Goal: Find specific page/section: Find specific page/section

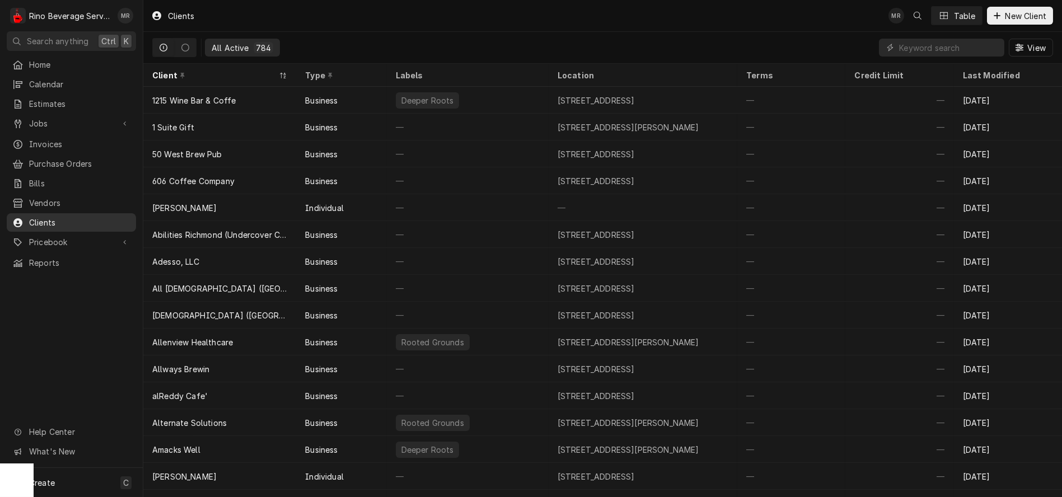
click at [48, 217] on span "Clients" at bounding box center [79, 223] width 101 height 12
click at [915, 49] on input "Dynamic Content Wrapper" at bounding box center [949, 48] width 100 height 18
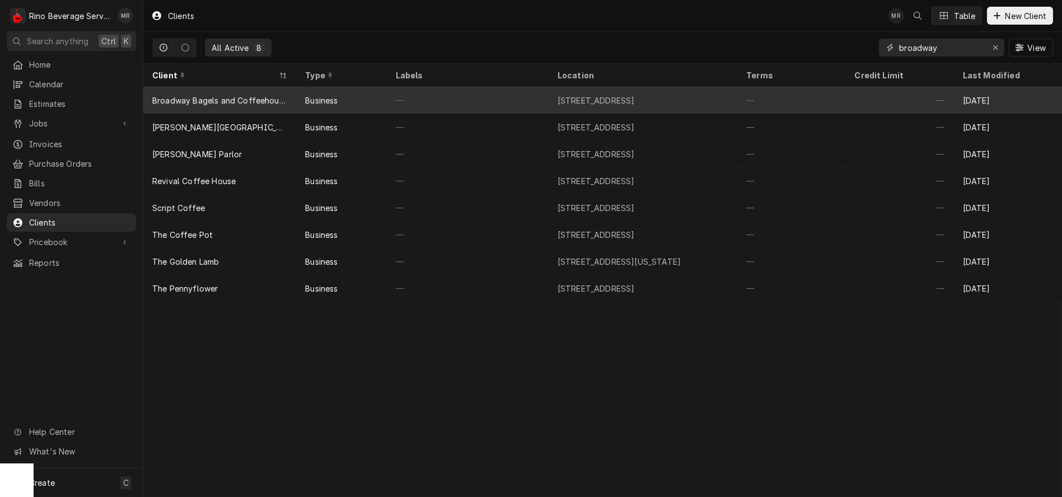
type input "broadway"
click at [494, 101] on div "—" at bounding box center [468, 100] width 162 height 27
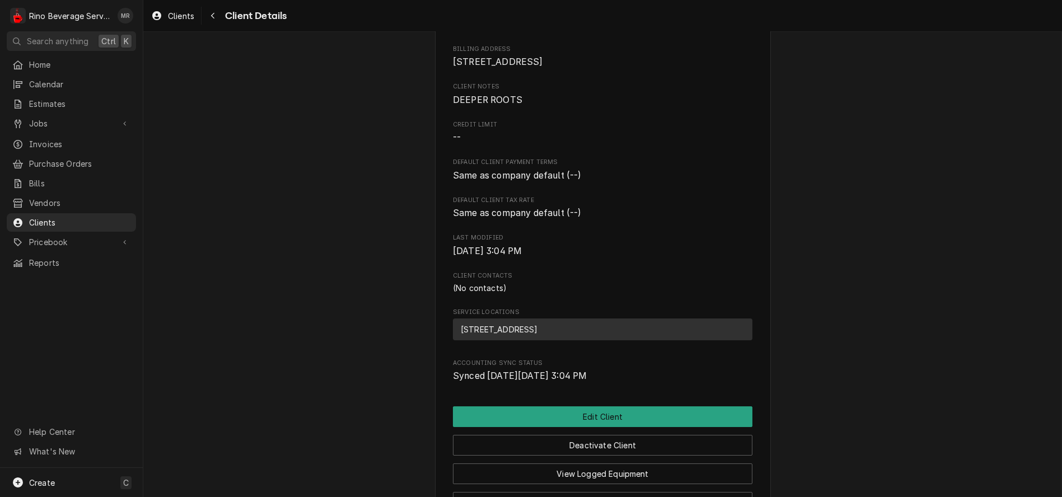
scroll to position [260, 0]
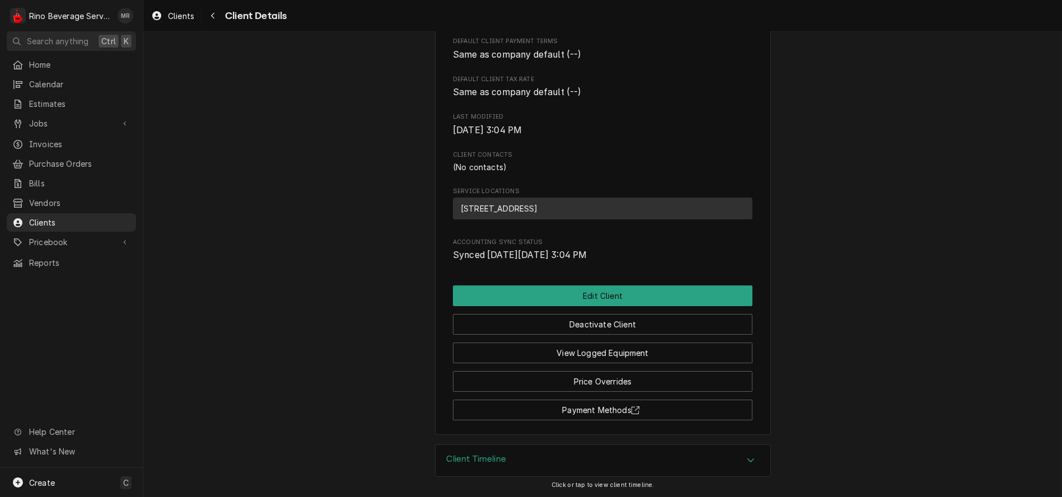
click at [528, 458] on div "Client Timeline" at bounding box center [602, 460] width 335 height 31
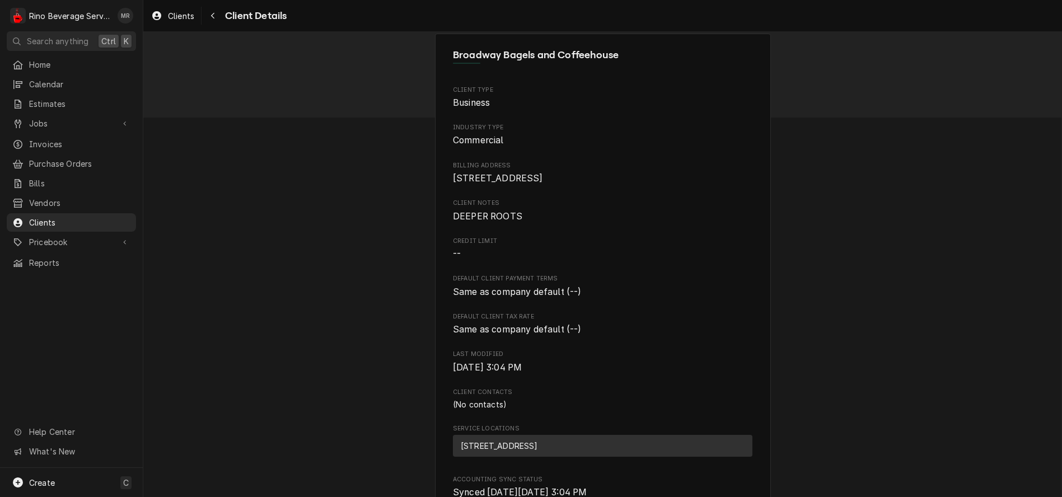
scroll to position [0, 0]
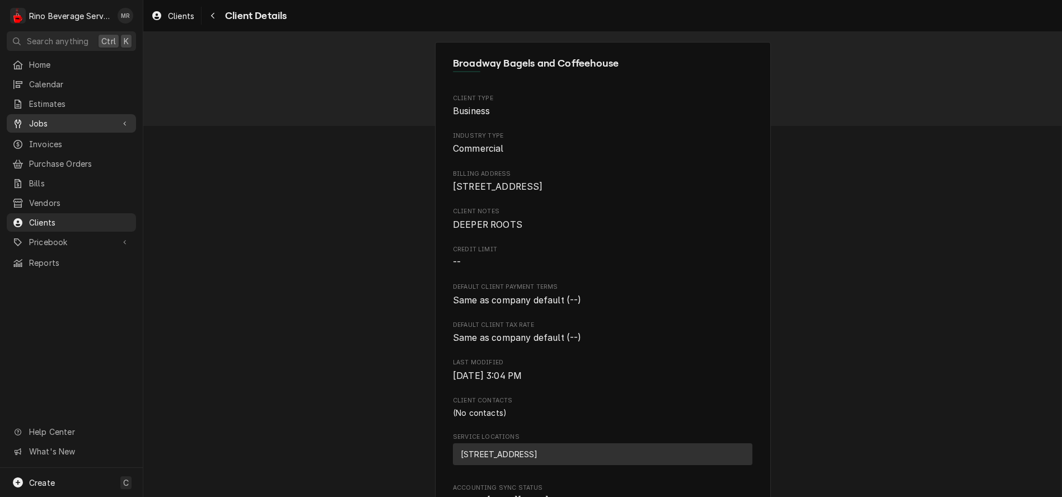
click at [49, 118] on span "Jobs" at bounding box center [71, 124] width 85 height 12
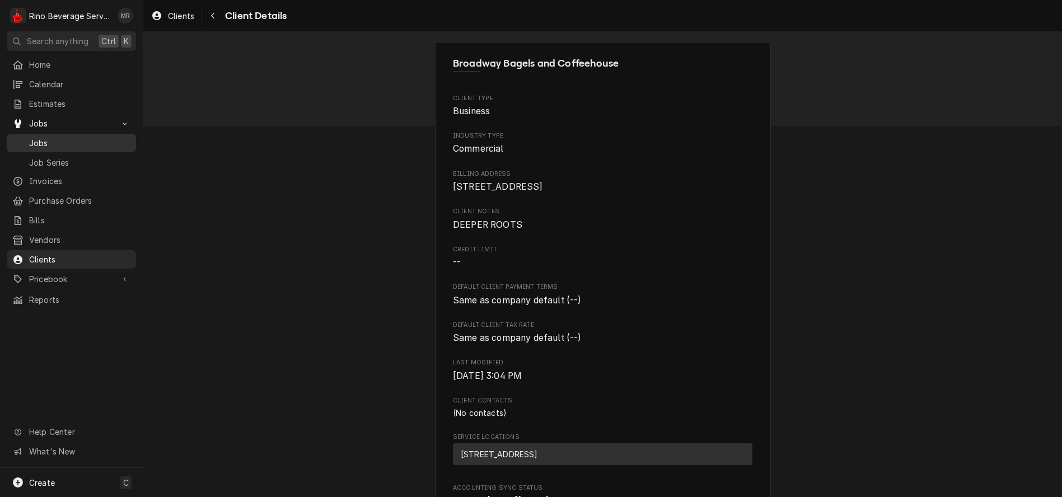
click at [62, 140] on span "Jobs" at bounding box center [79, 143] width 101 height 12
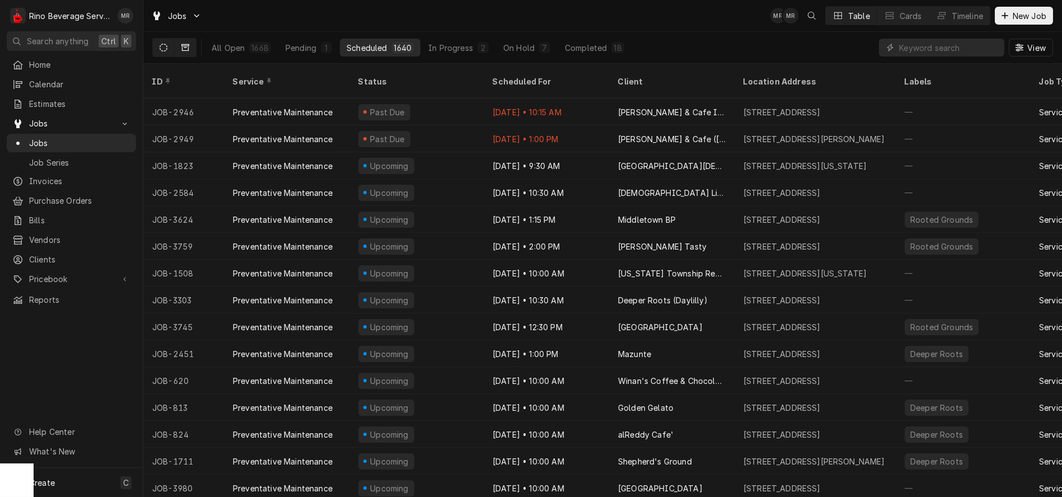
click at [189, 48] on icon "Dynamic Content Wrapper" at bounding box center [185, 47] width 8 height 7
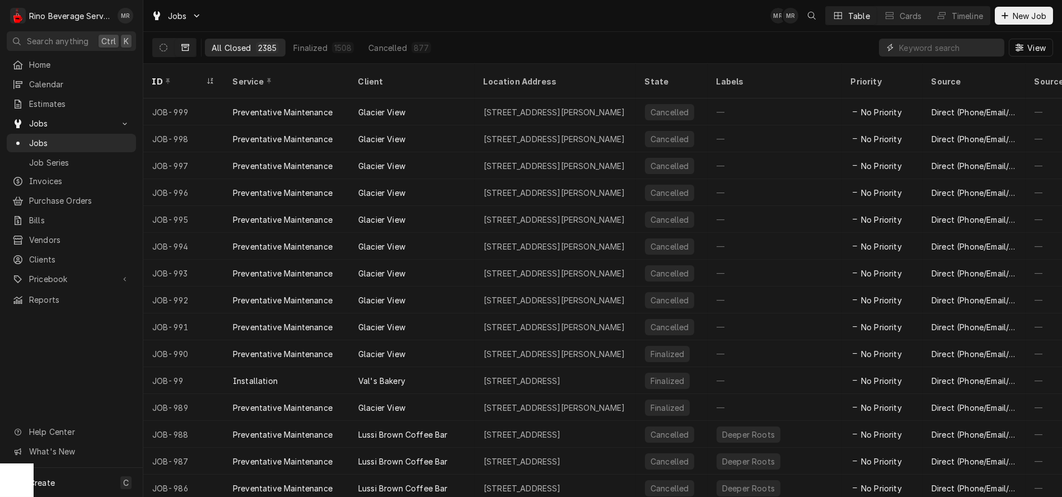
click at [932, 48] on input "Dynamic Content Wrapper" at bounding box center [949, 48] width 100 height 18
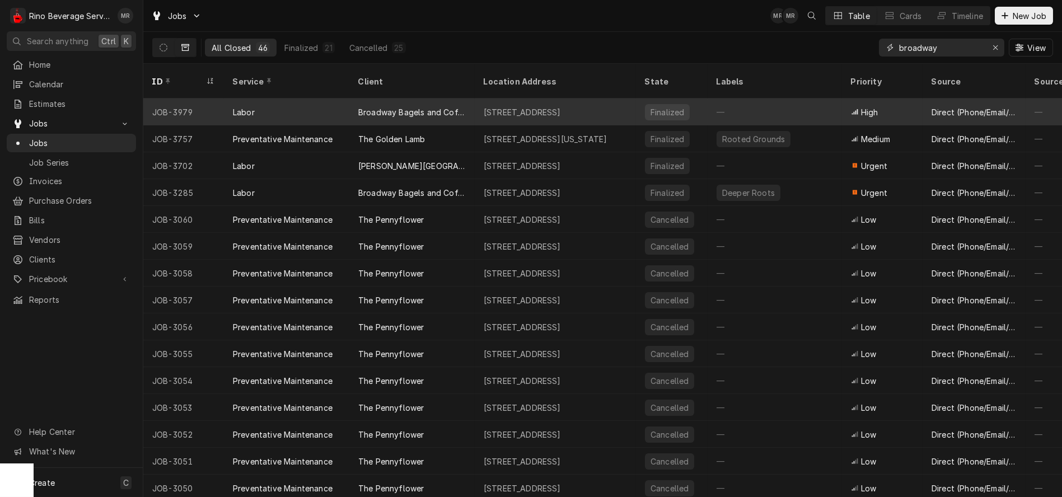
type input "broadway"
click at [475, 99] on div "[STREET_ADDRESS]" at bounding box center [555, 112] width 161 height 27
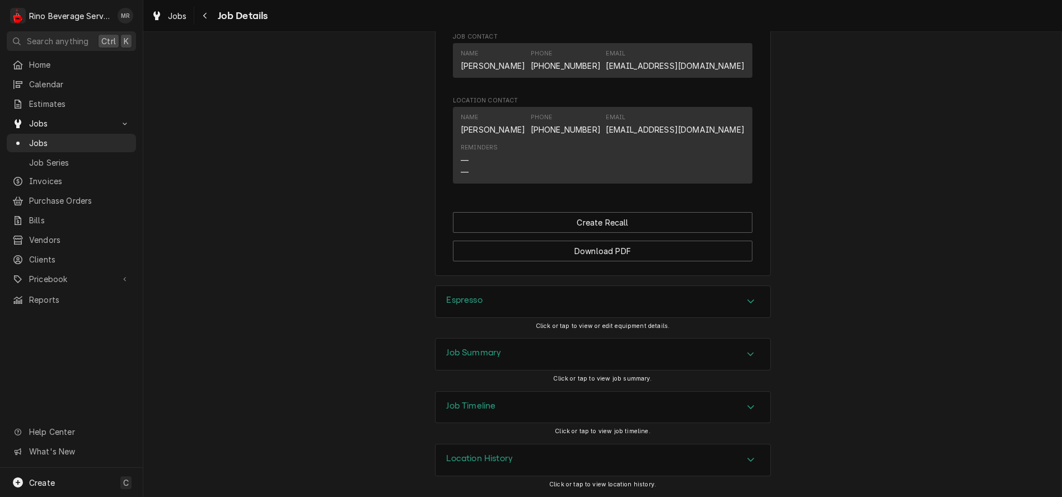
scroll to position [724, 0]
click at [631, 460] on div "Location History" at bounding box center [602, 459] width 335 height 31
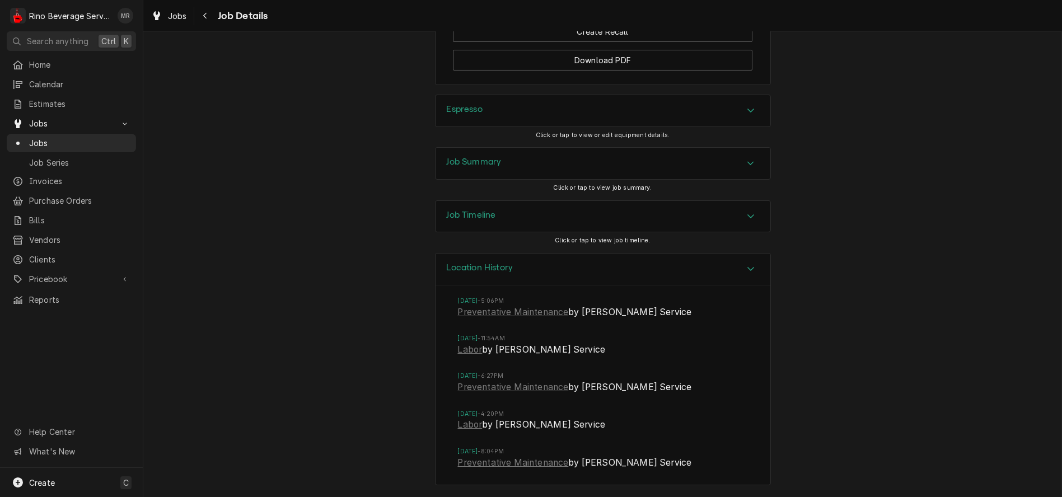
scroll to position [915, 0]
click at [468, 353] on link "Labor" at bounding box center [470, 349] width 25 height 13
click at [465, 423] on link "Labor" at bounding box center [470, 424] width 25 height 13
click at [477, 312] on link "Preventative Maintenance" at bounding box center [513, 312] width 111 height 13
